Goal: Communication & Community: Answer question/provide support

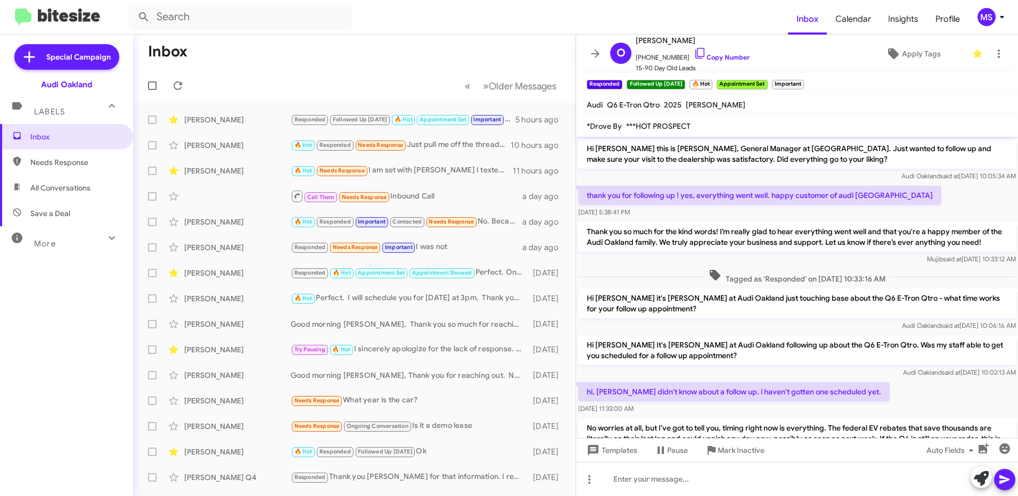
scroll to position [1371, 0]
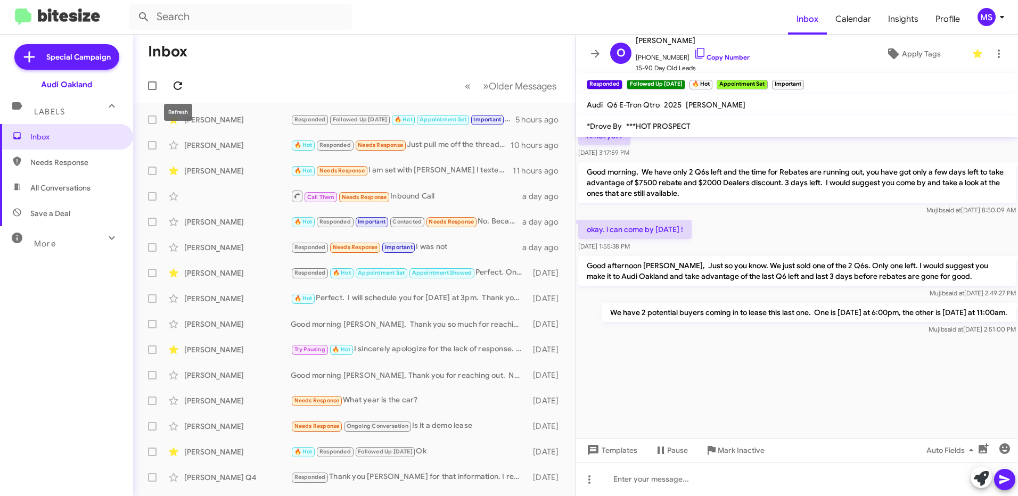
click at [179, 80] on icon at bounding box center [177, 85] width 13 height 13
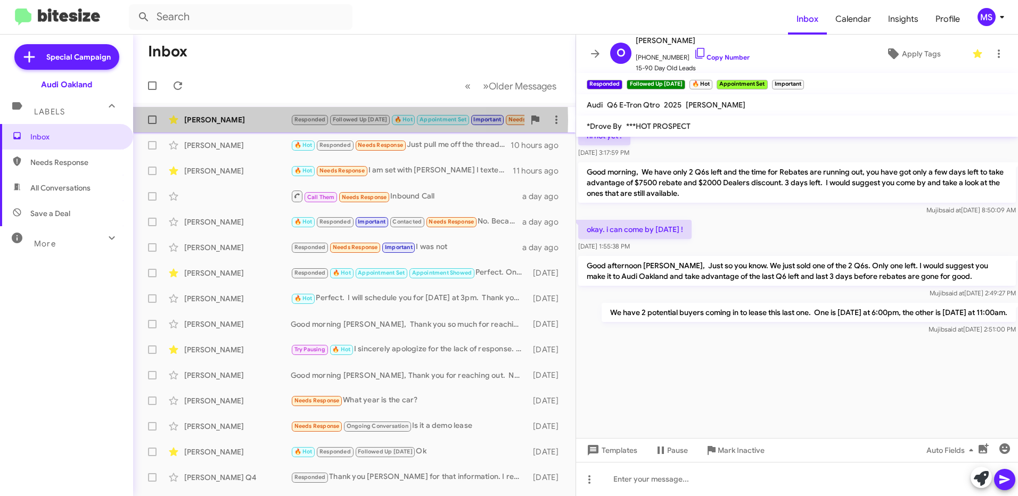
click at [256, 120] on div "[PERSON_NAME]" at bounding box center [237, 119] width 107 height 11
click at [268, 121] on div "[PERSON_NAME]" at bounding box center [237, 119] width 107 height 11
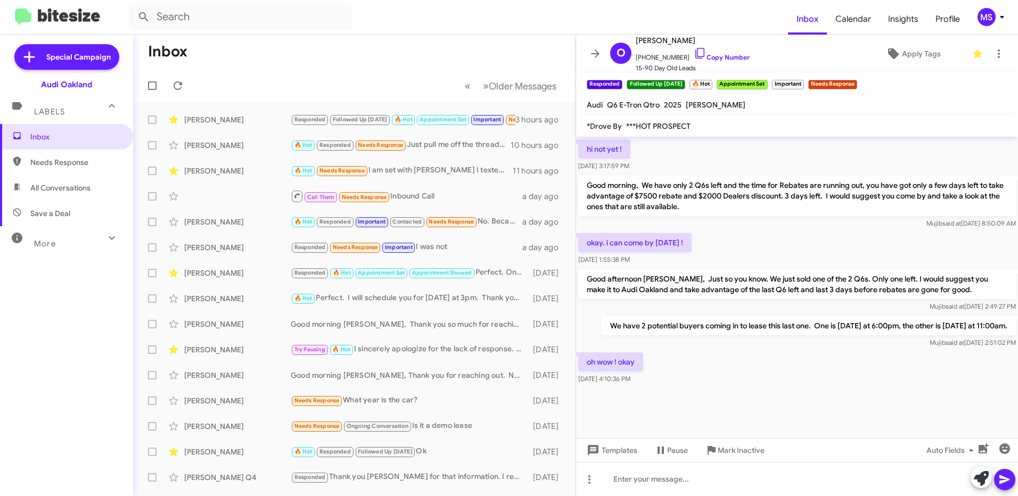
scroll to position [625, 0]
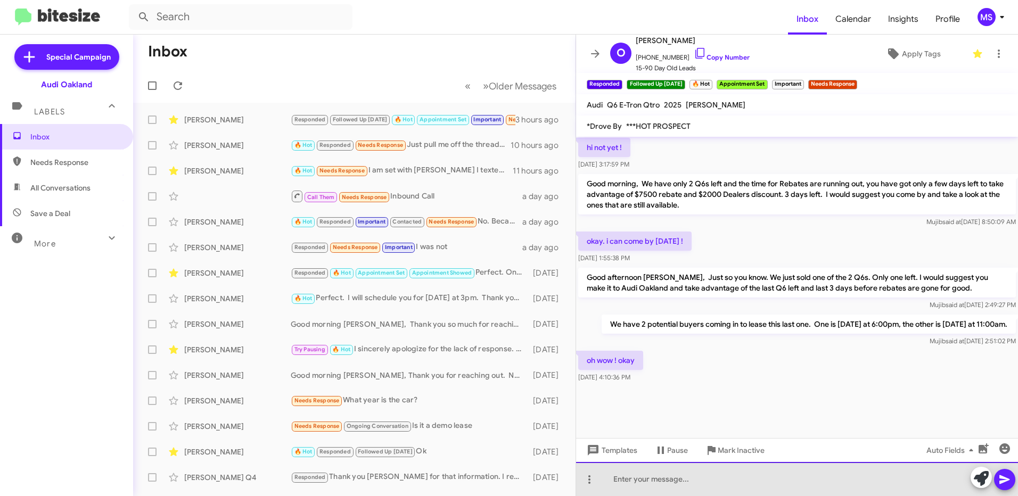
click at [701, 477] on div at bounding box center [797, 479] width 442 height 34
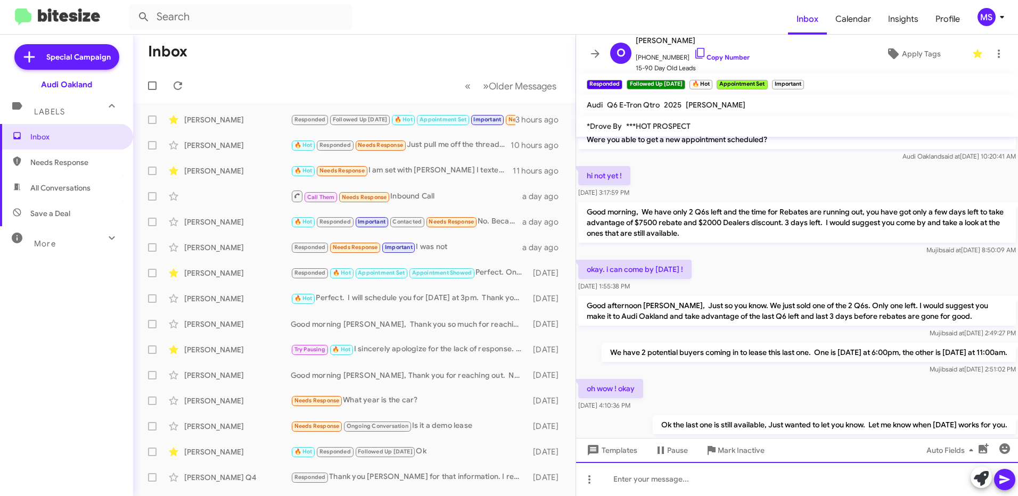
scroll to position [1449, 0]
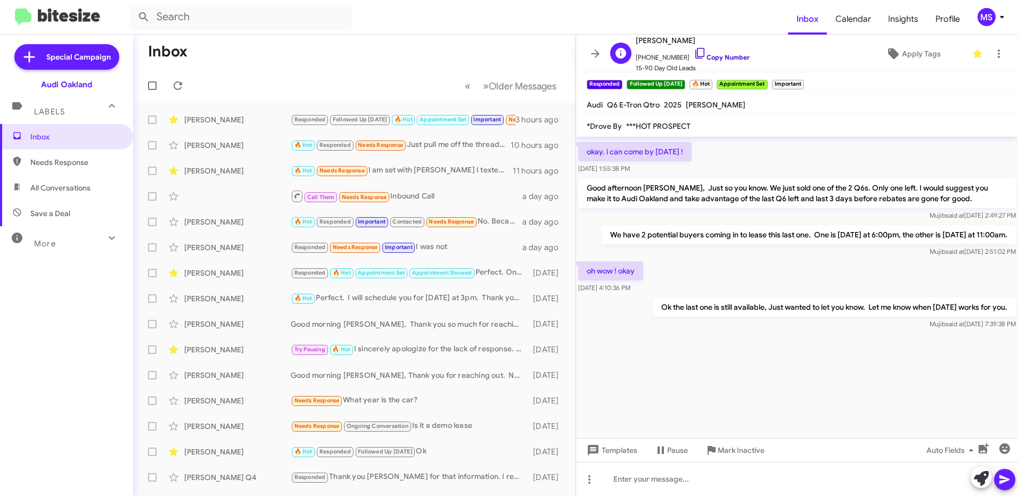
click at [727, 57] on link "Copy Number" at bounding box center [722, 57] width 56 height 8
